Goal: Task Accomplishment & Management: Complete application form

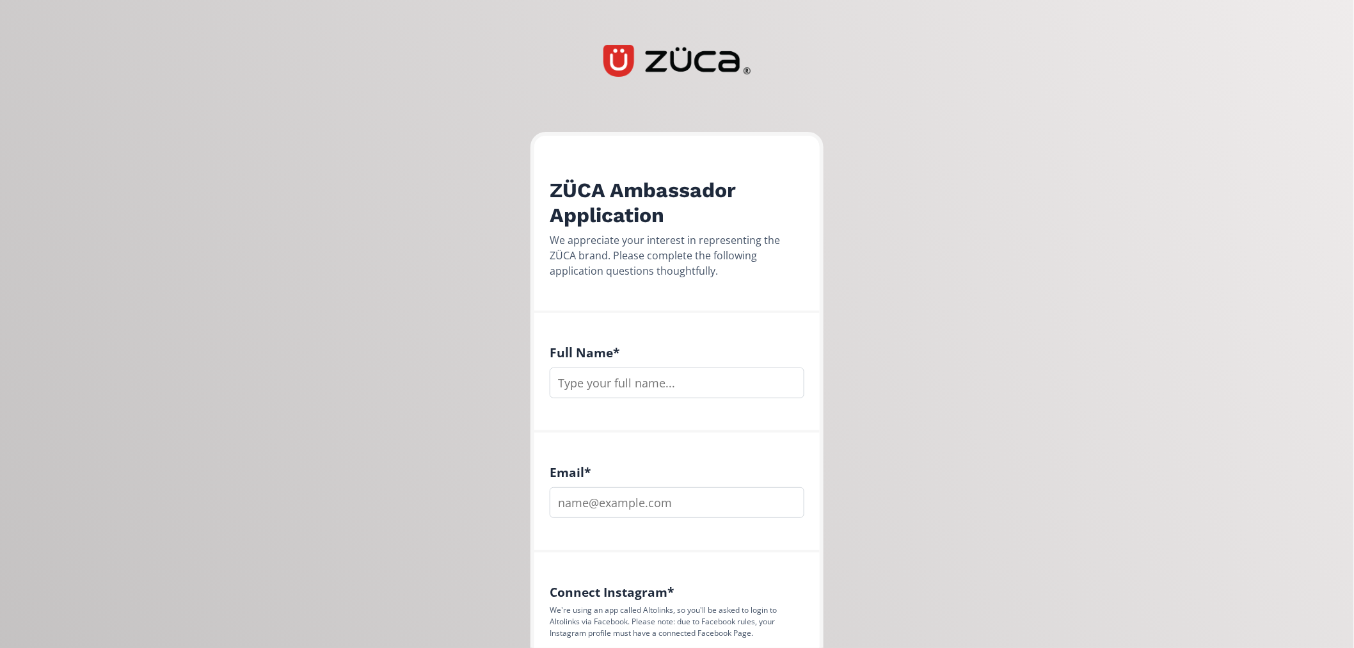
click at [664, 362] on div "Full Name *" at bounding box center [677, 371] width 255 height 53
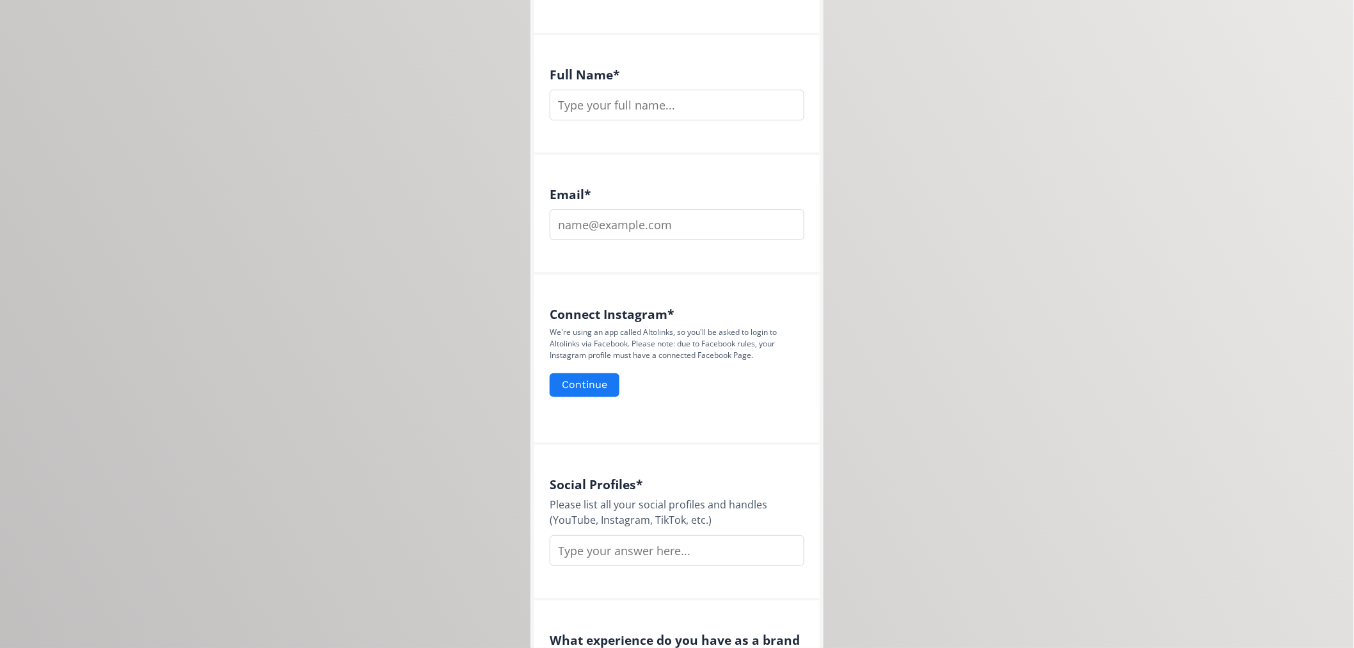
scroll to position [92, 0]
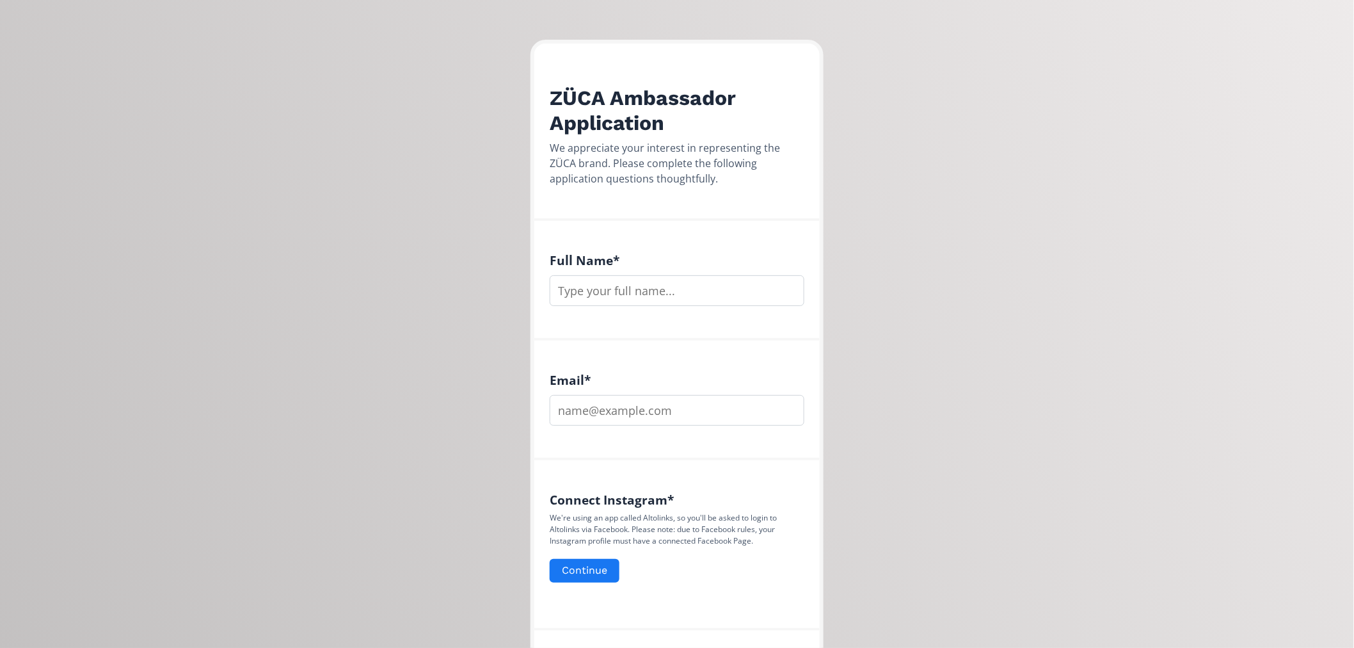
click at [540, 270] on div "Full Name *" at bounding box center [676, 281] width 285 height 120
click at [587, 282] on input "text" at bounding box center [677, 290] width 255 height 31
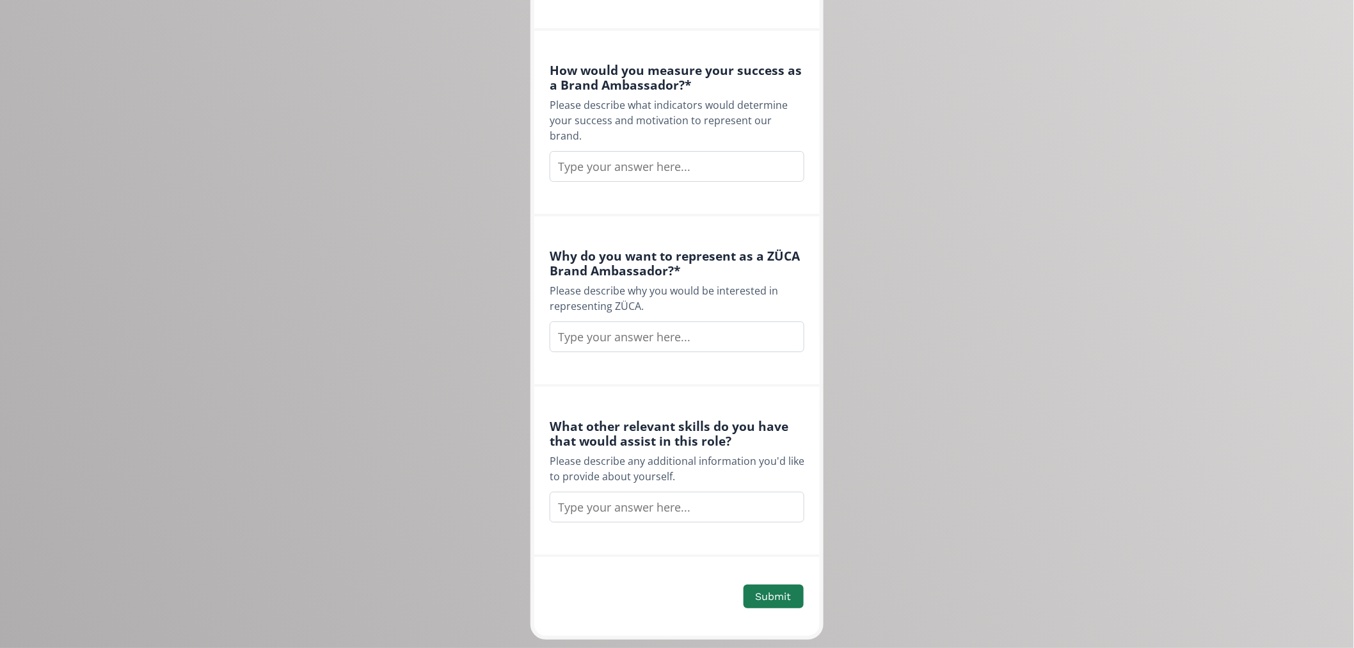
scroll to position [1585, 0]
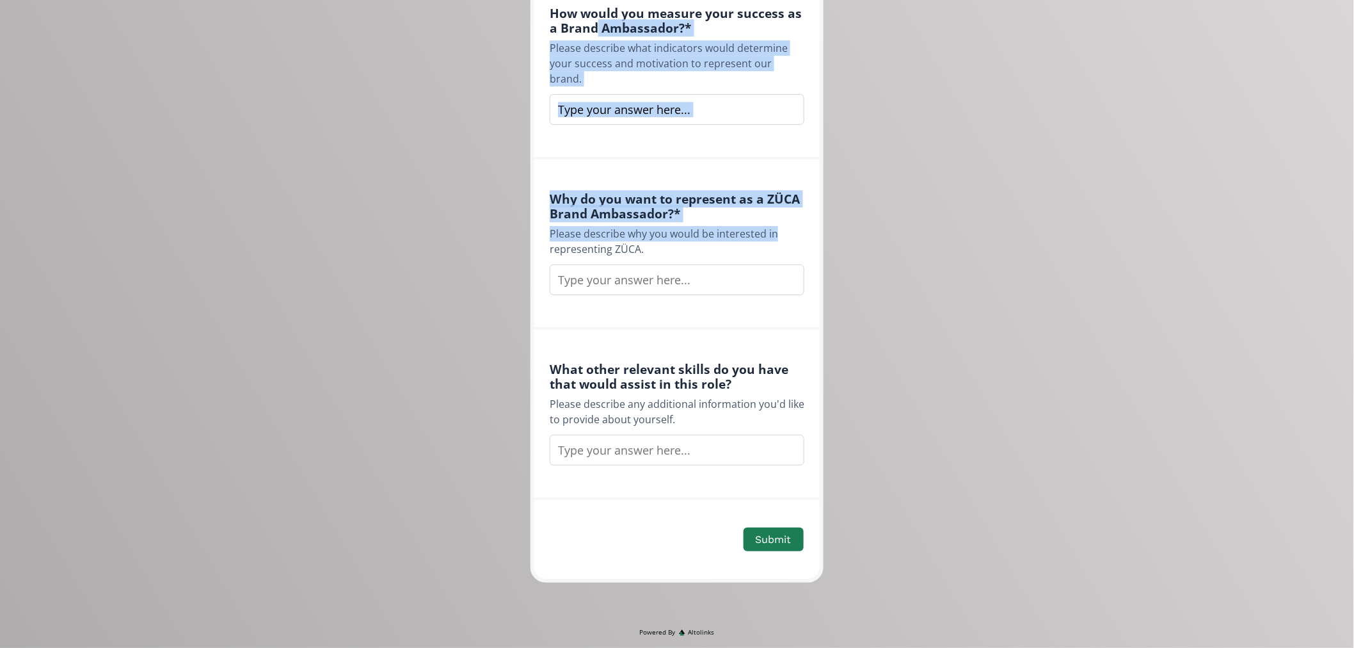
drag, startPoint x: 597, startPoint y: 24, endPoint x: 826, endPoint y: 221, distance: 301.8
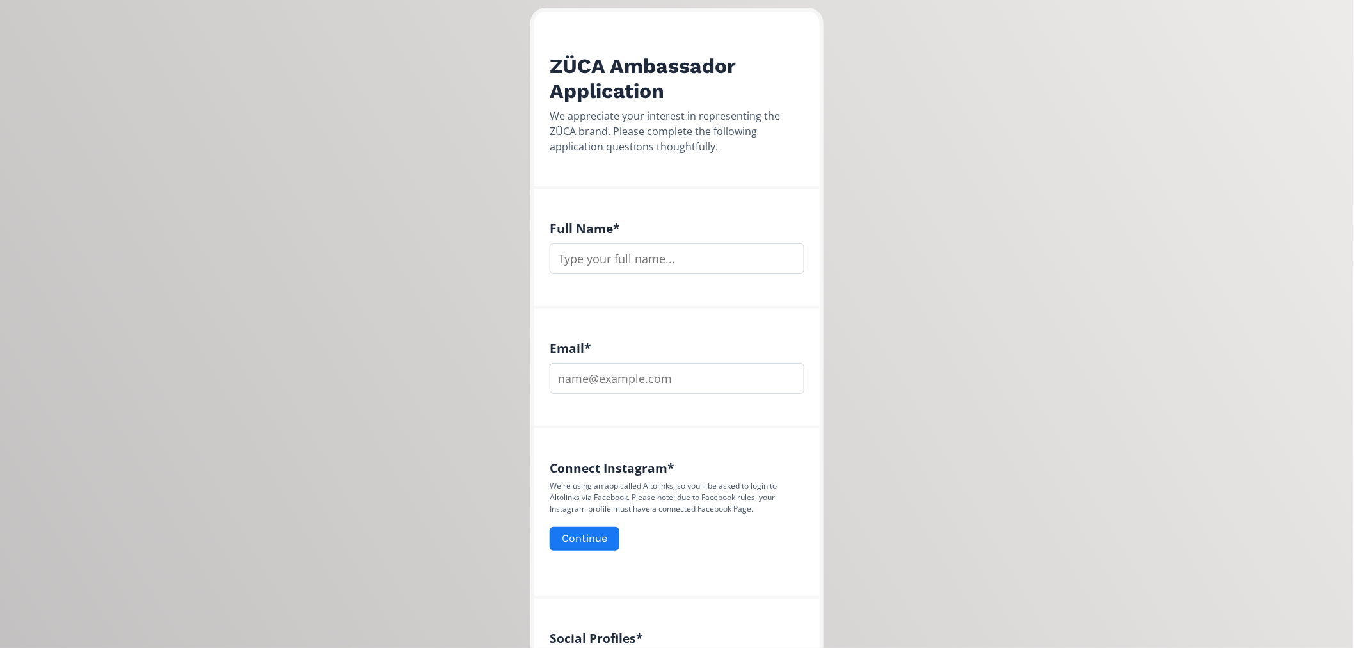
scroll to position [0, 0]
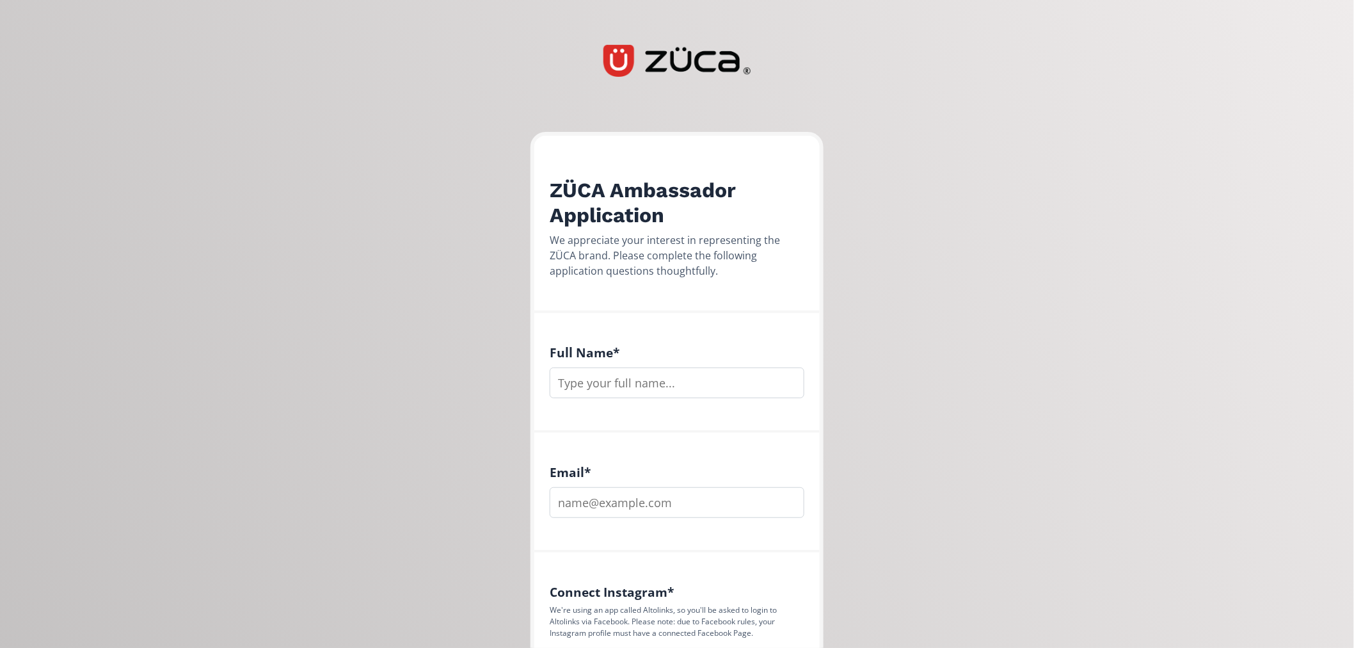
click at [660, 474] on h4 "Email *" at bounding box center [677, 472] width 255 height 15
drag, startPoint x: 845, startPoint y: 539, endPoint x: 877, endPoint y: 536, distance: 32.2
click at [650, 406] on div "Full Name *" at bounding box center [676, 373] width 285 height 120
click at [639, 387] on input "text" at bounding box center [677, 382] width 255 height 31
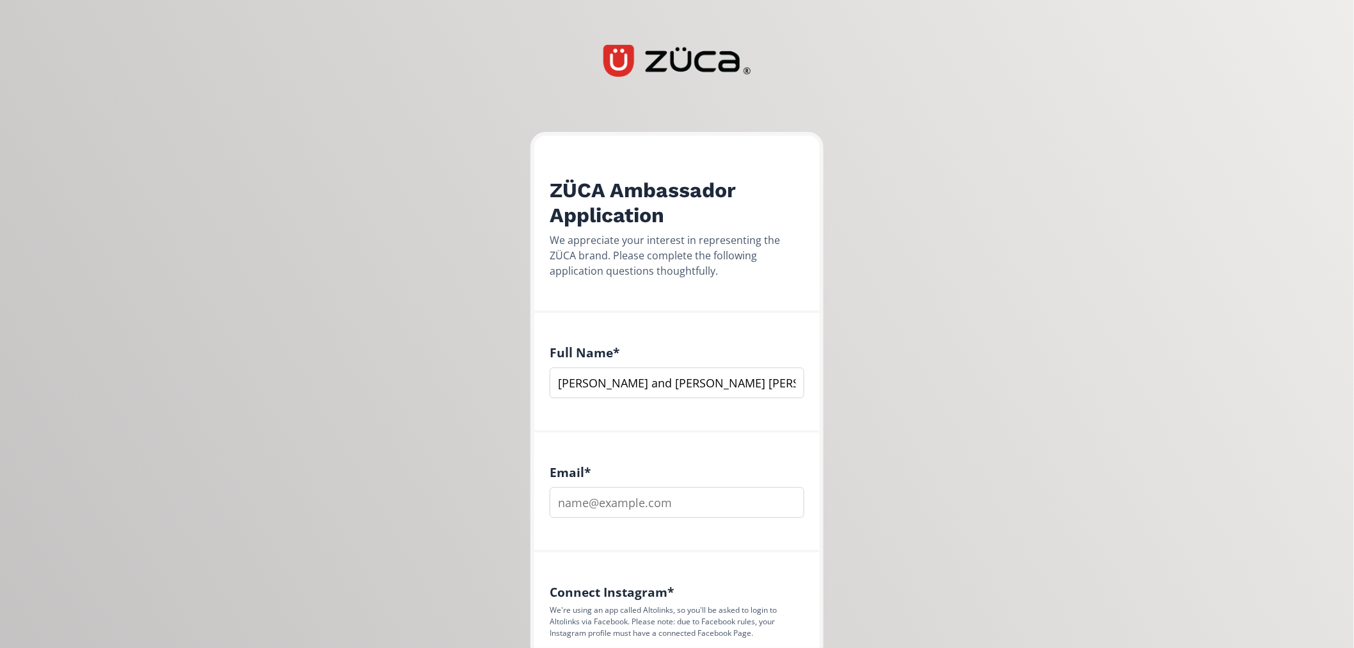
scroll to position [71, 0]
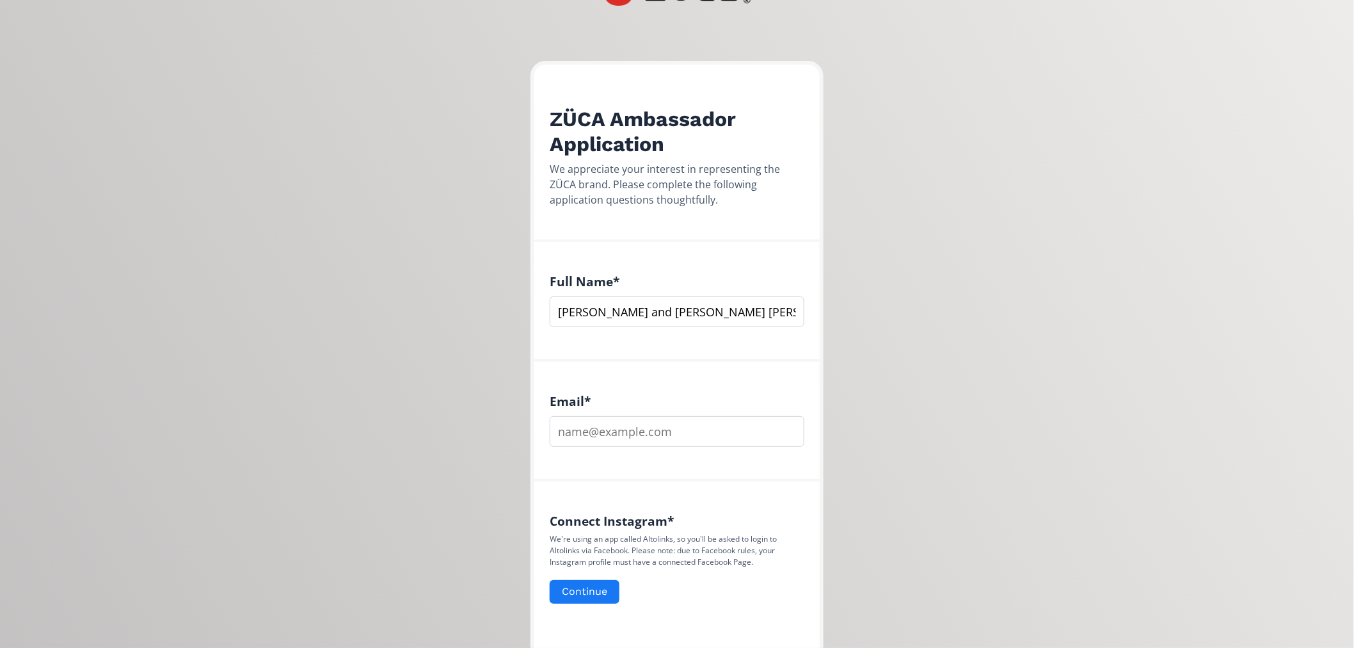
type input "[PERSON_NAME] and [PERSON_NAME] [PERSON_NAME]"
drag, startPoint x: 668, startPoint y: 420, endPoint x: 660, endPoint y: 420, distance: 8.3
click at [668, 420] on input "email" at bounding box center [677, 431] width 255 height 31
type input "[EMAIL_ADDRESS][DOMAIN_NAME]\"
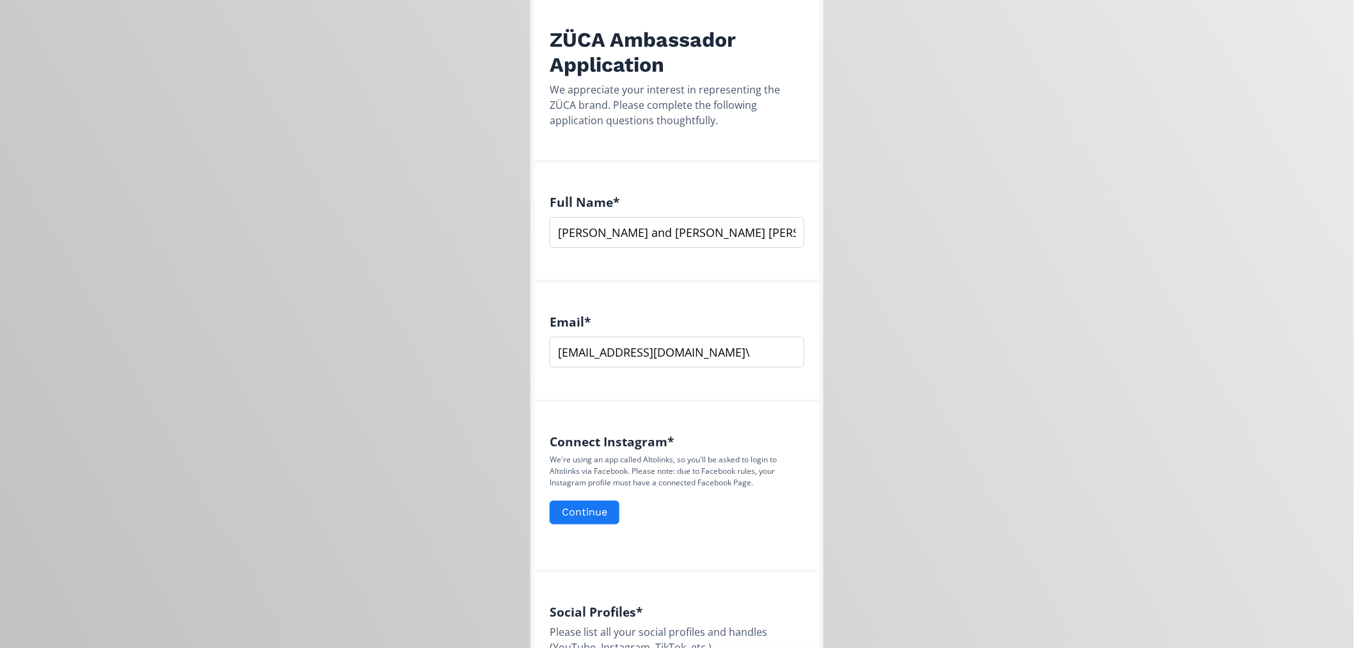
scroll to position [0, 0]
